Goal: Task Accomplishment & Management: Complete application form

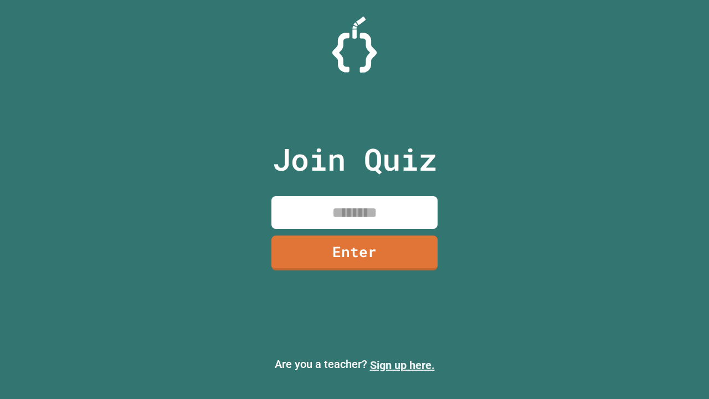
click at [402, 365] on link "Sign up here." at bounding box center [402, 365] width 65 height 13
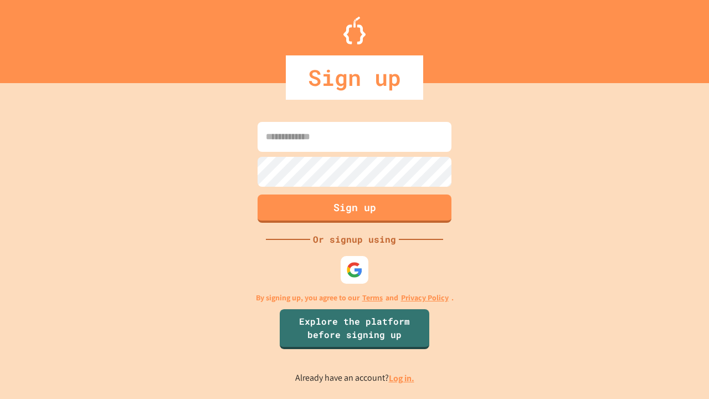
click at [402, 378] on link "Log in." at bounding box center [401, 378] width 25 height 12
